Goal: Information Seeking & Learning: Learn about a topic

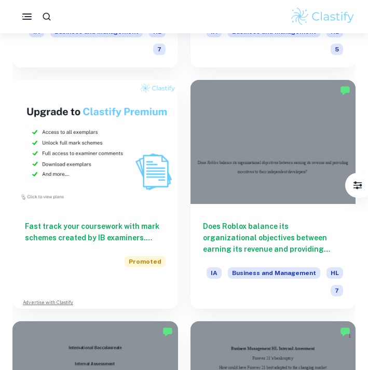
scroll to position [2904, 0]
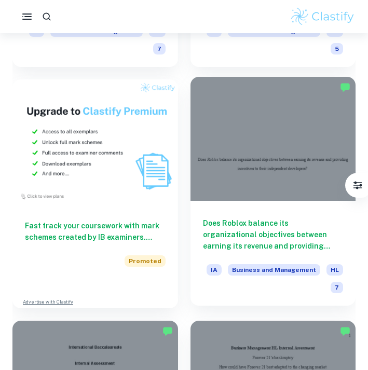
click at [259, 243] on h6 "Does Roblox balance its organizational objectives between earning its revenue a…" at bounding box center [273, 235] width 141 height 34
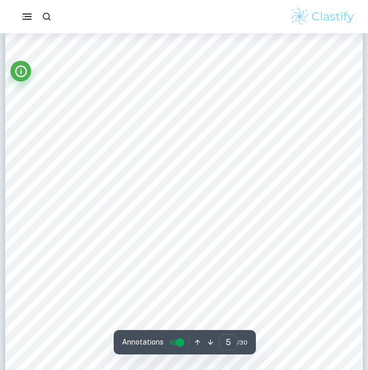
scroll to position [2006, 0]
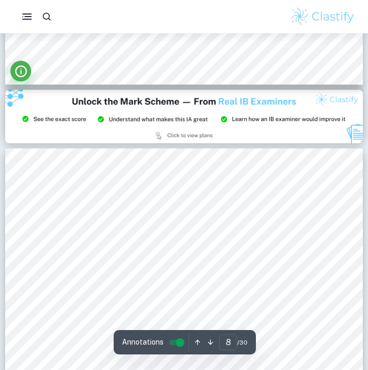
type input "9"
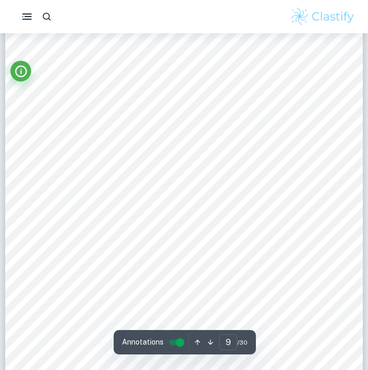
scroll to position [3984, 0]
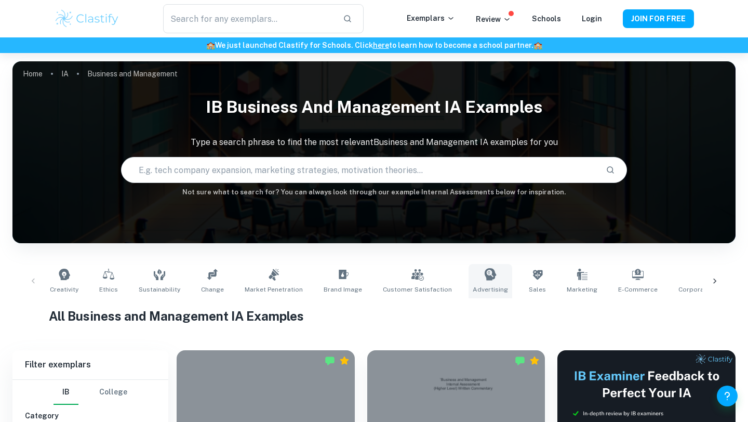
click at [473, 285] on span "Advertising" at bounding box center [490, 289] width 35 height 9
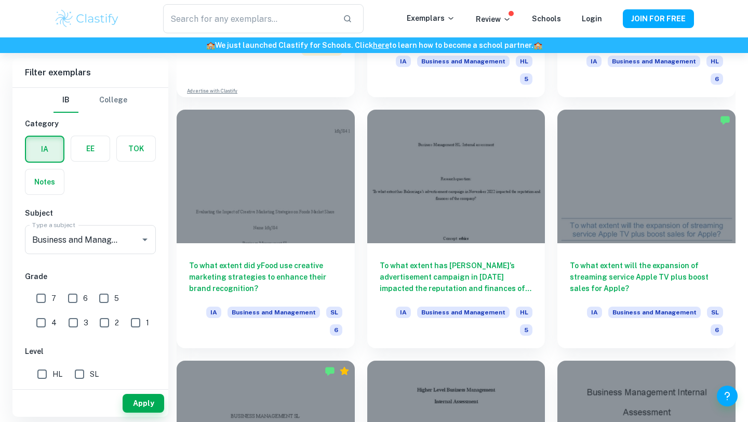
scroll to position [994, 0]
